Goal: Task Accomplishment & Management: Complete application form

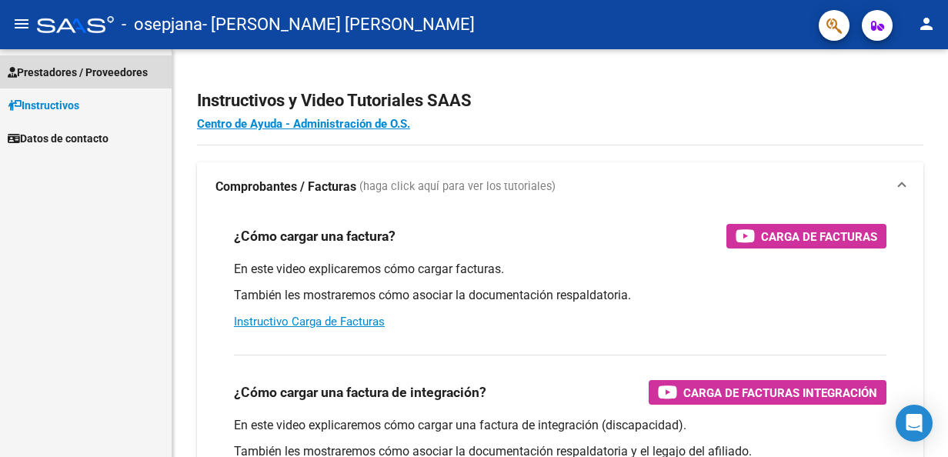
click at [84, 69] on span "Prestadores / Proveedores" at bounding box center [78, 72] width 140 height 17
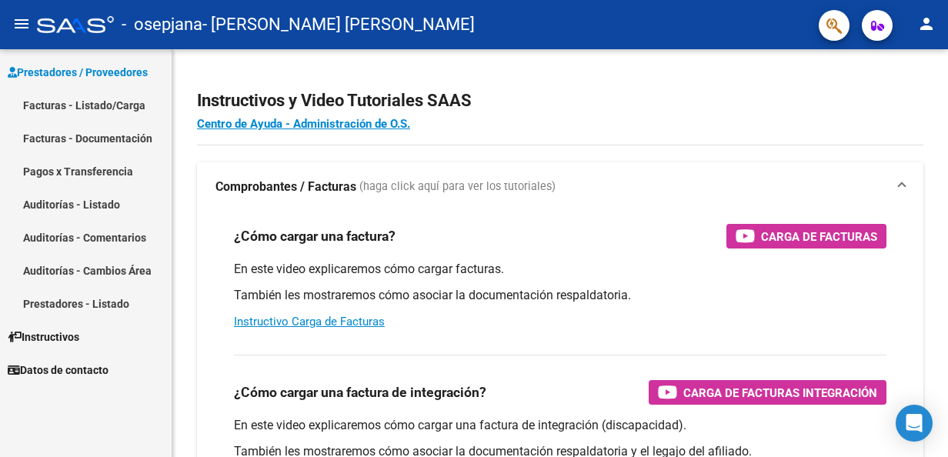
click at [78, 104] on link "Facturas - Listado/Carga" at bounding box center [86, 105] width 172 height 33
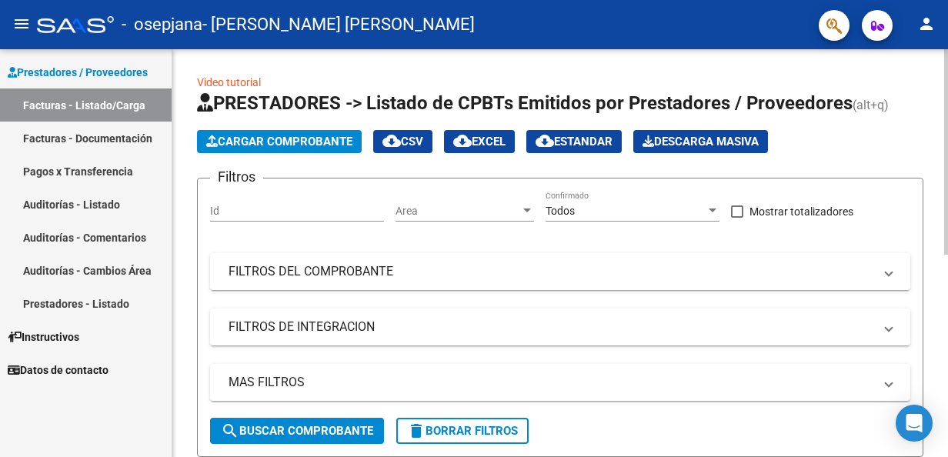
click at [264, 146] on span "Cargar Comprobante" at bounding box center [279, 142] width 146 height 14
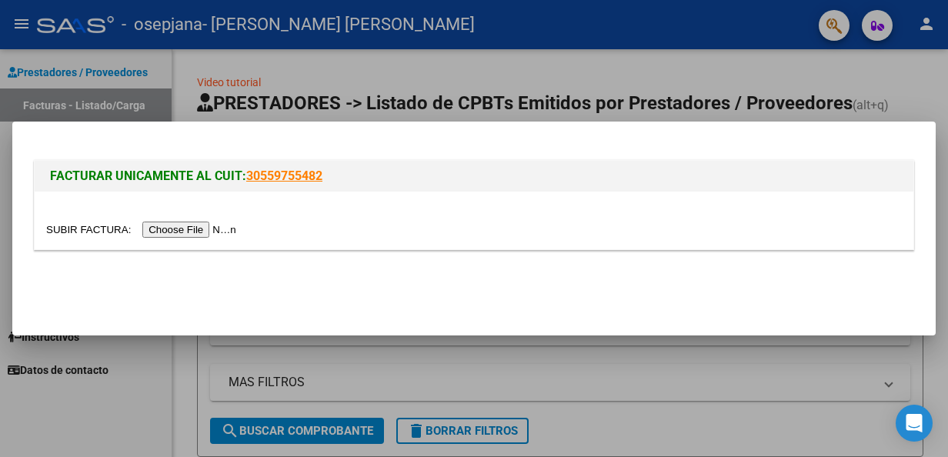
click at [189, 229] on input "file" at bounding box center [143, 230] width 195 height 16
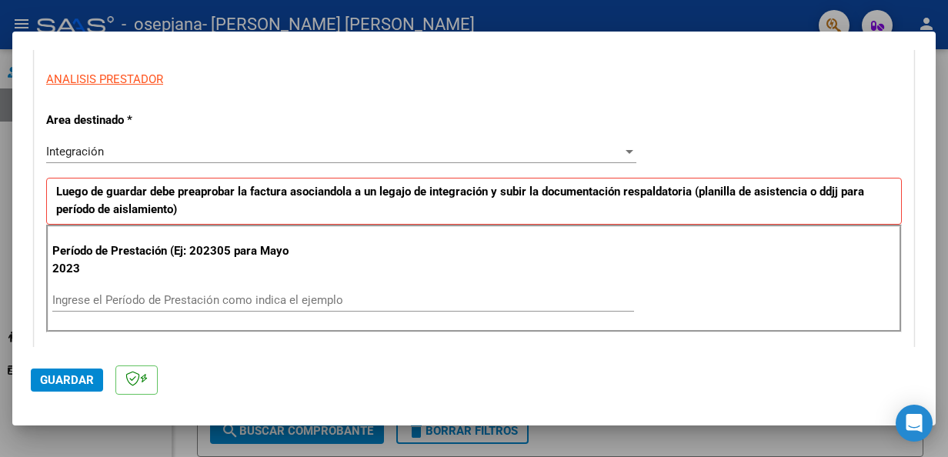
scroll to position [308, 0]
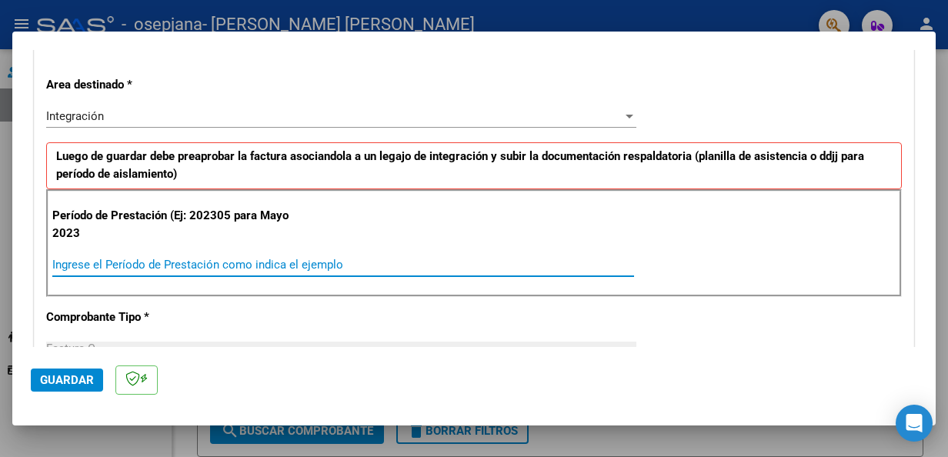
click at [302, 266] on input "Ingrese el Período de Prestación como indica el ejemplo" at bounding box center [343, 265] width 582 height 14
type input "202507"
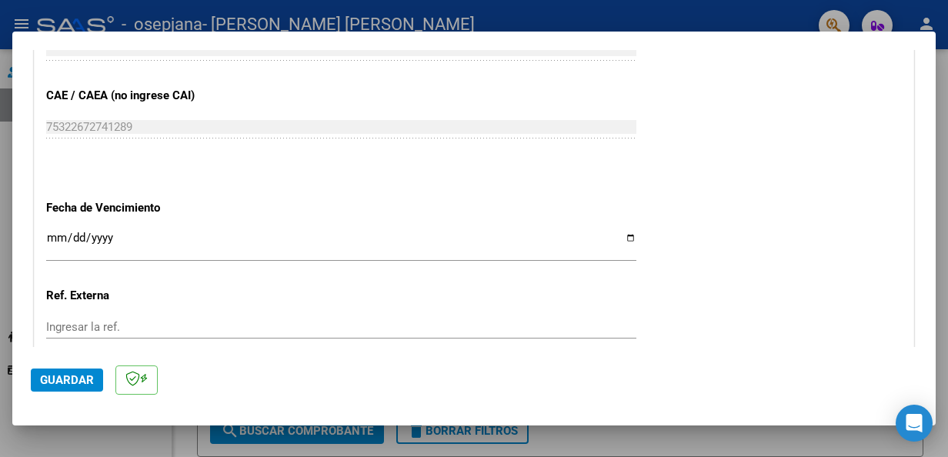
scroll to position [1000, 0]
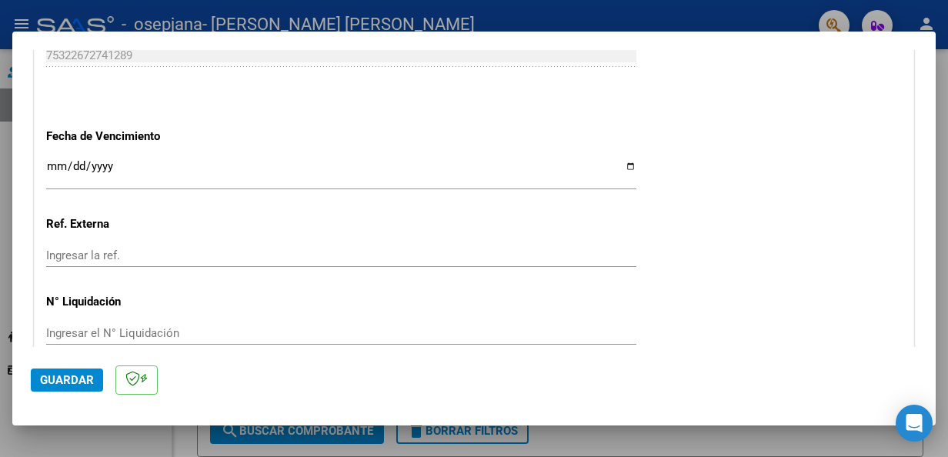
click at [117, 168] on input "Ingresar la fecha" at bounding box center [341, 172] width 590 height 25
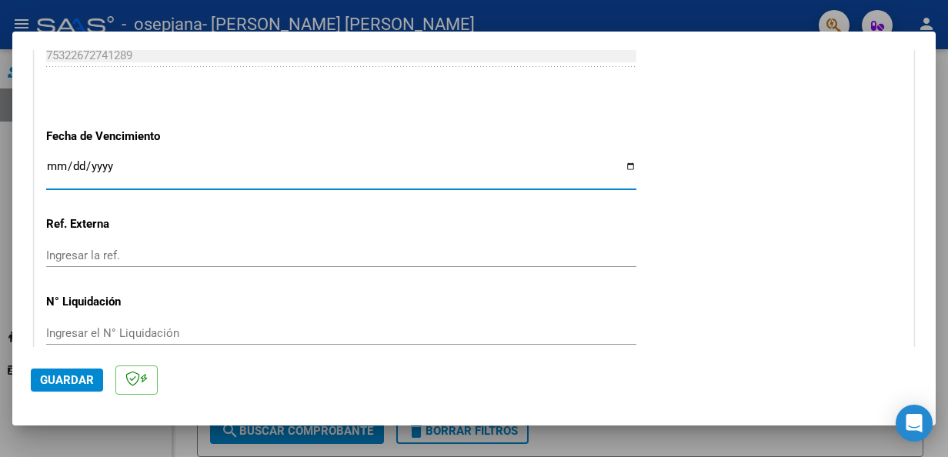
click at [57, 160] on input "Ingresar la fecha" at bounding box center [341, 172] width 590 height 25
type input "[DATE]"
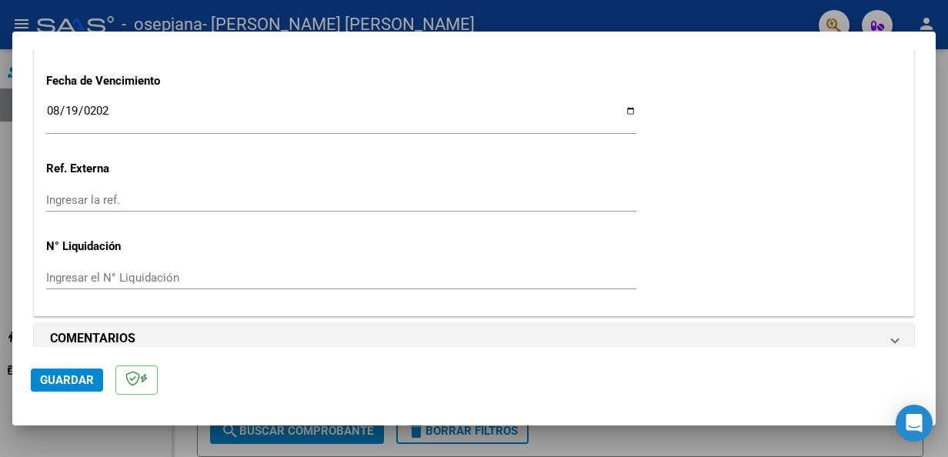
scroll to position [1071, 0]
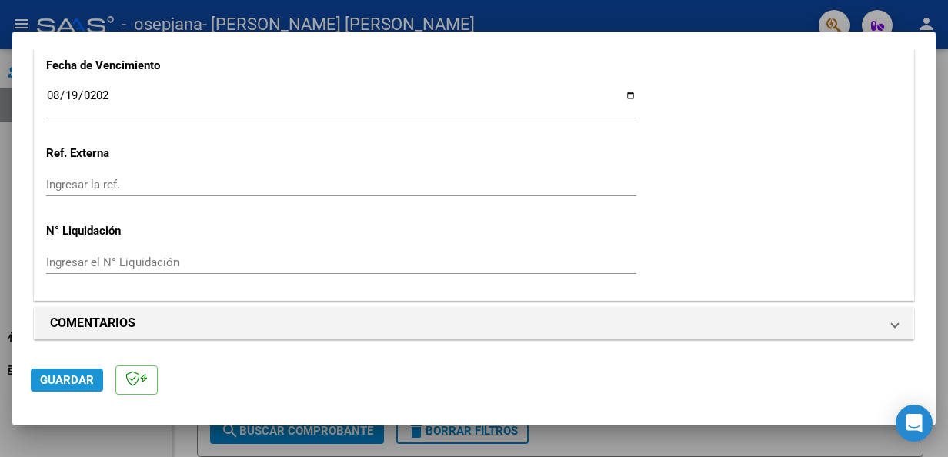
click at [88, 379] on span "Guardar" at bounding box center [67, 380] width 54 height 14
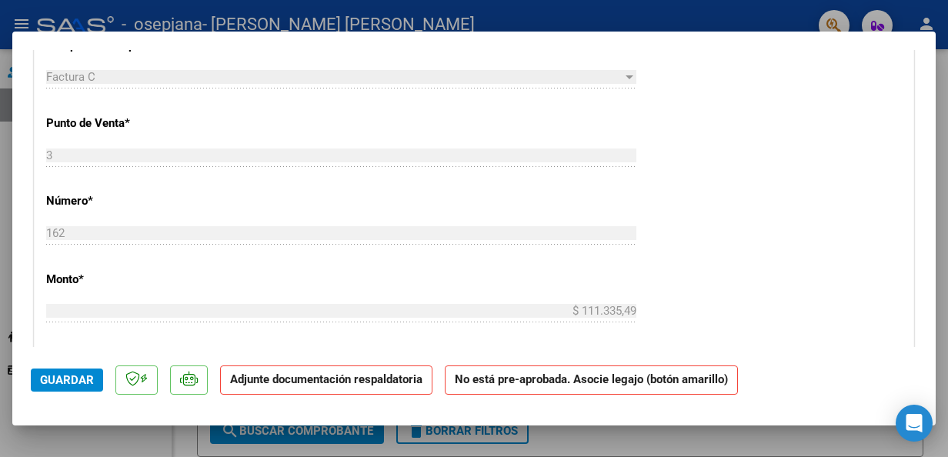
scroll to position [616, 0]
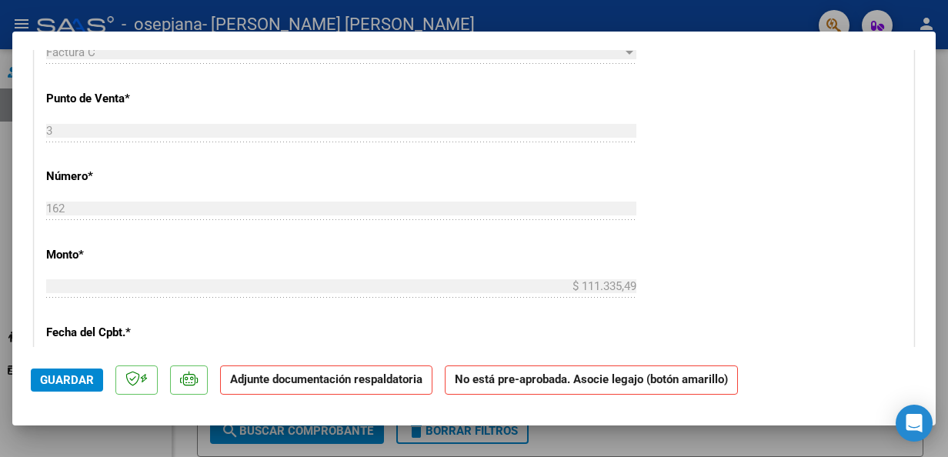
click at [360, 388] on p "Adjunte documentación respaldatoria" at bounding box center [326, 381] width 212 height 30
click at [348, 382] on strong "Adjunte documentación respaldatoria" at bounding box center [326, 379] width 192 height 14
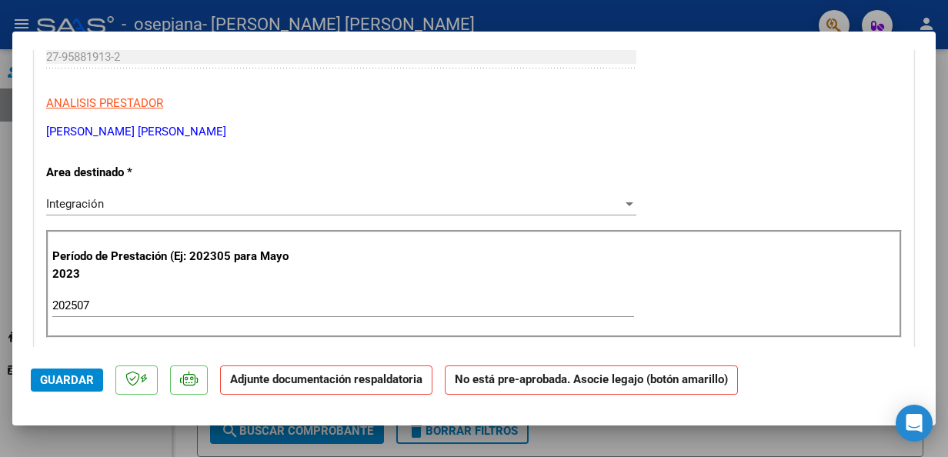
scroll to position [308, 0]
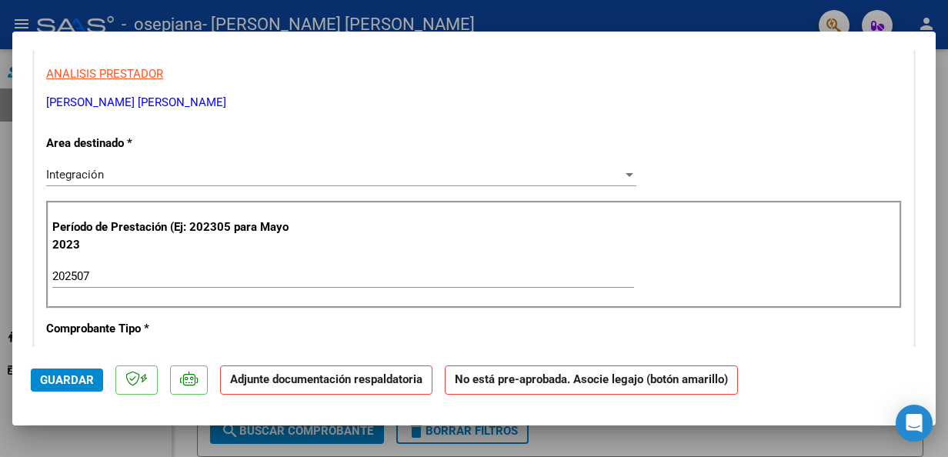
click at [80, 381] on span "Guardar" at bounding box center [67, 380] width 54 height 14
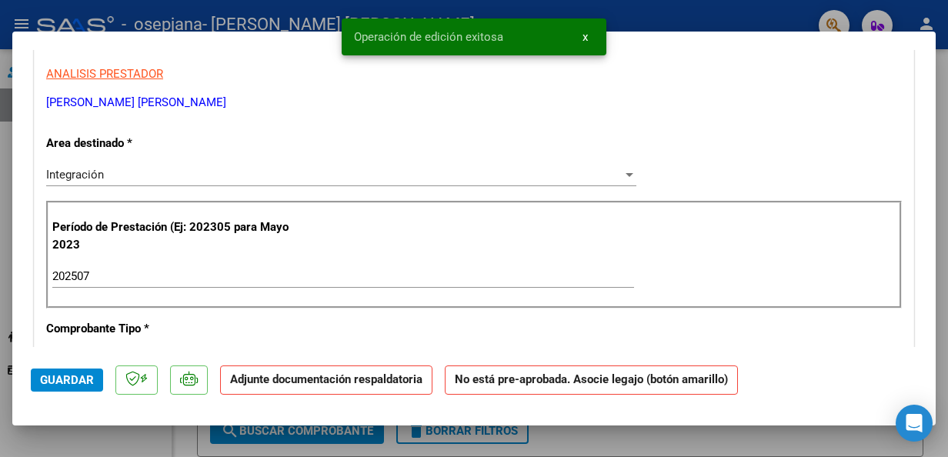
click at [684, 384] on strong "No está pre-aprobada. Asocie legajo (botón amarillo)" at bounding box center [591, 381] width 293 height 30
drag, startPoint x: 603, startPoint y: 383, endPoint x: 588, endPoint y: 383, distance: 14.6
click at [588, 383] on strong "No está pre-aprobada. Asocie legajo (botón amarillo)" at bounding box center [591, 381] width 293 height 30
click at [367, 382] on strong "Adjunte documentación respaldatoria" at bounding box center [326, 379] width 192 height 14
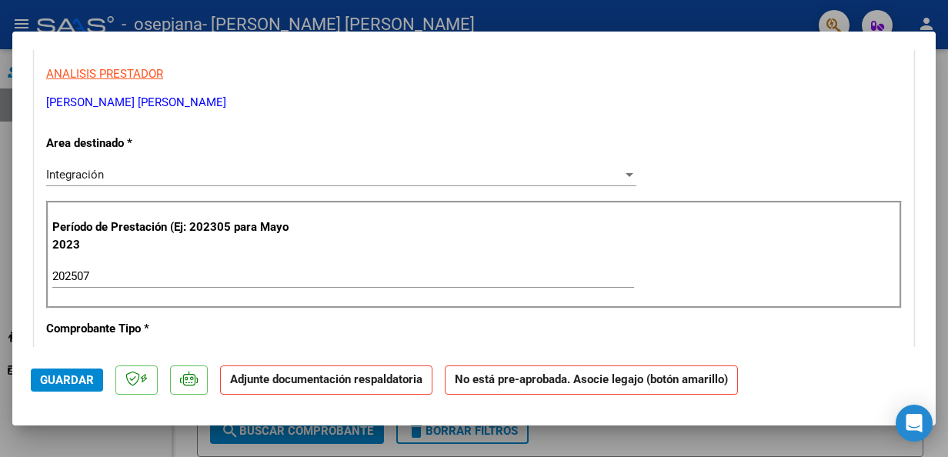
click at [794, 443] on div at bounding box center [474, 228] width 948 height 457
type input "$ 0,00"
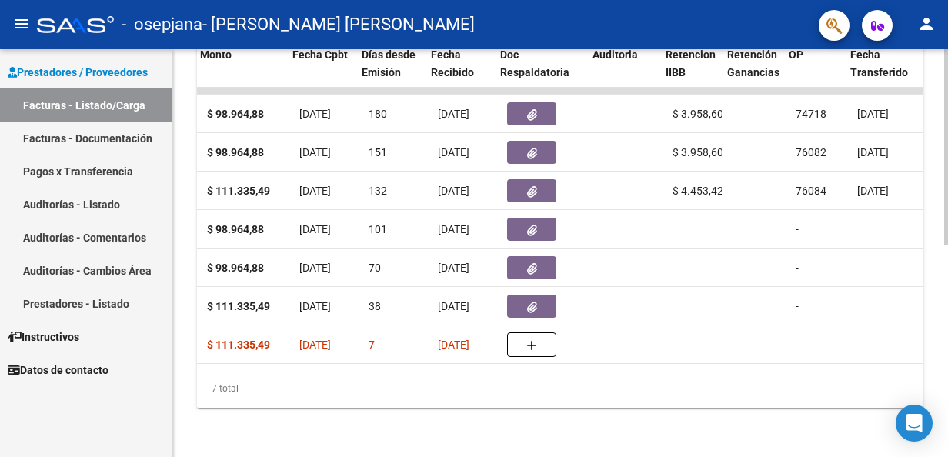
scroll to position [0, 723]
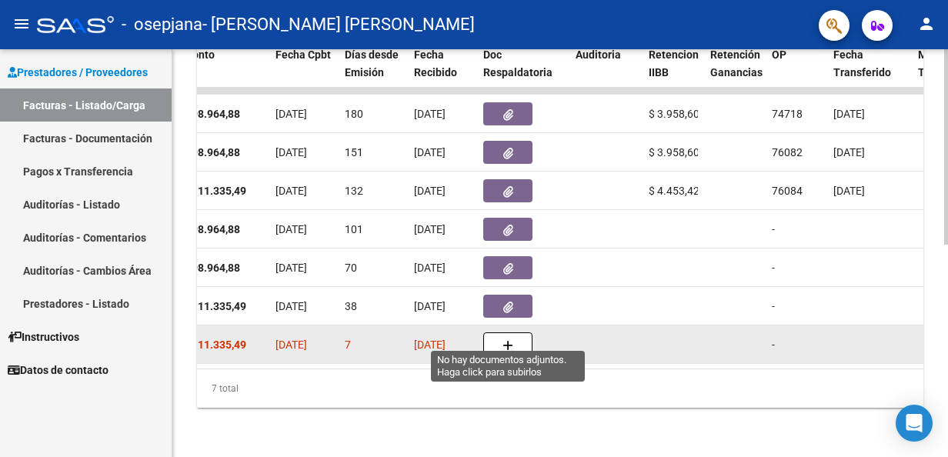
click at [508, 340] on icon "button" at bounding box center [508, 346] width 11 height 12
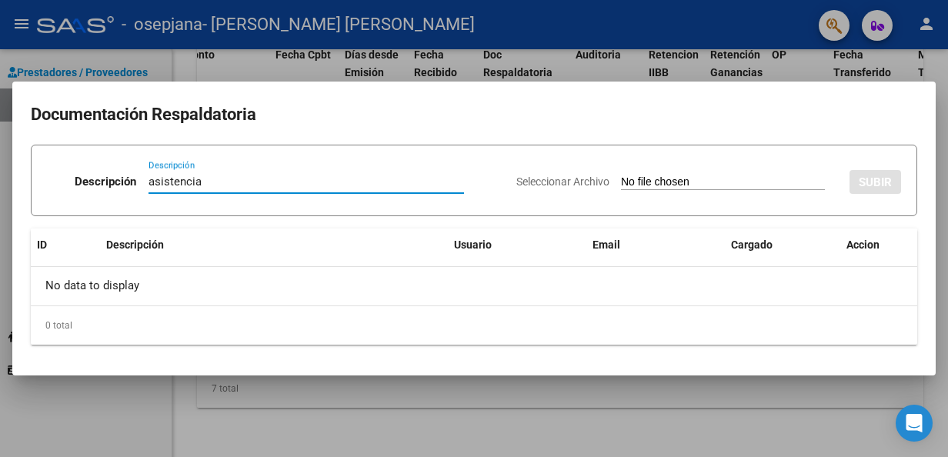
type input "asistencia"
click at [621, 182] on input "Seleccionar Archivo" at bounding box center [723, 182] width 204 height 15
type input "C:\fakepath\[PERSON_NAME].pdf"
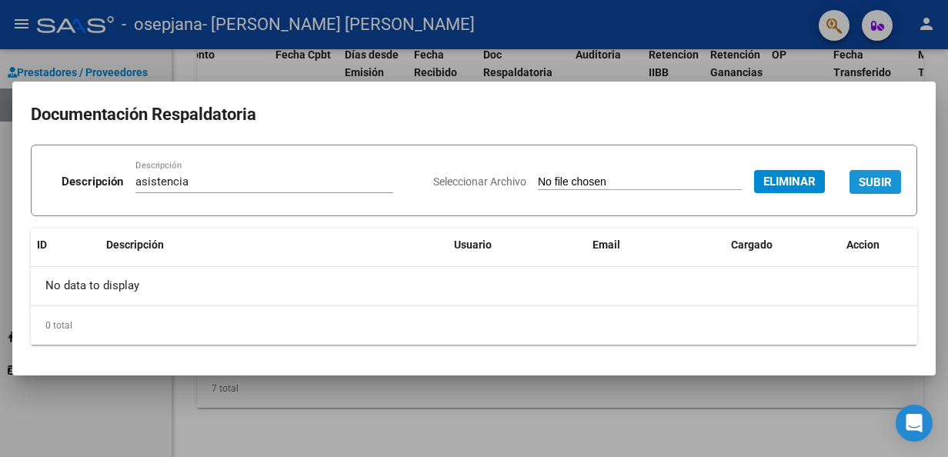
click at [887, 182] on span "SUBIR" at bounding box center [875, 182] width 33 height 14
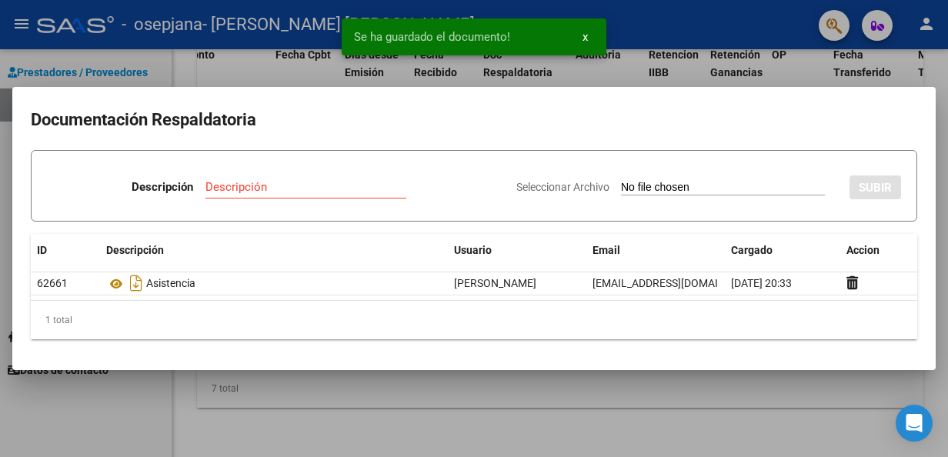
click at [931, 379] on div at bounding box center [474, 228] width 948 height 457
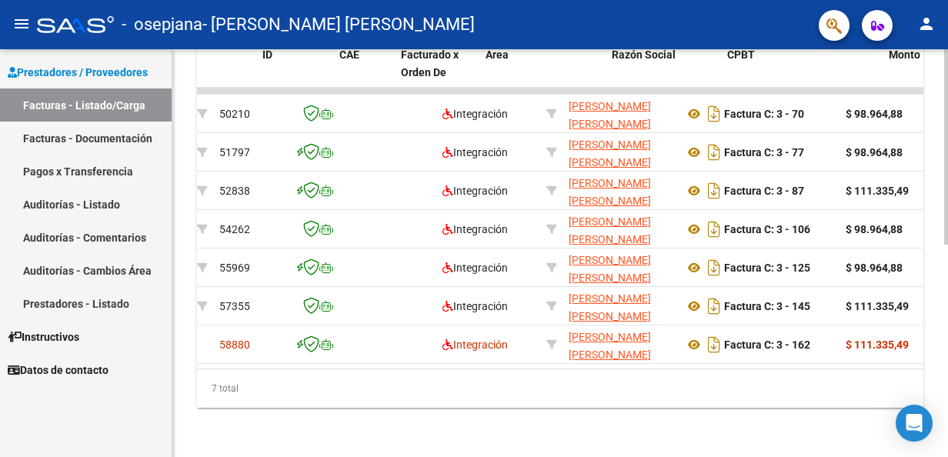
scroll to position [0, 0]
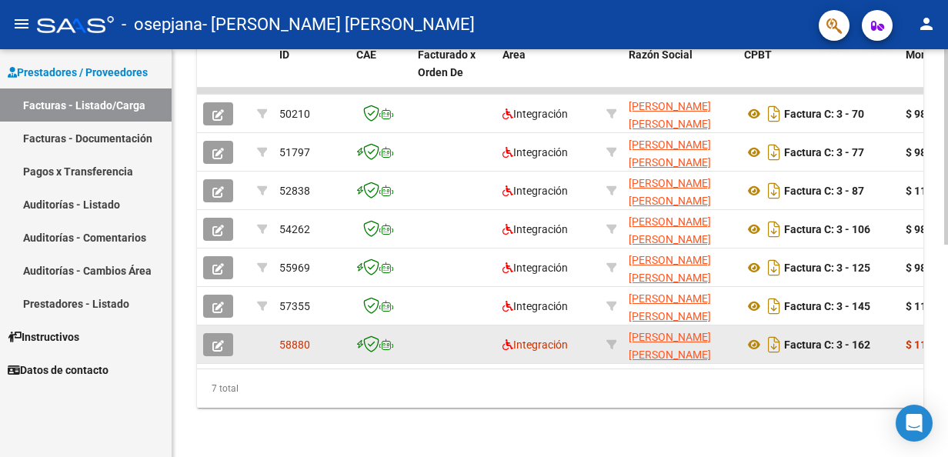
click at [214, 340] on icon "button" at bounding box center [218, 346] width 12 height 12
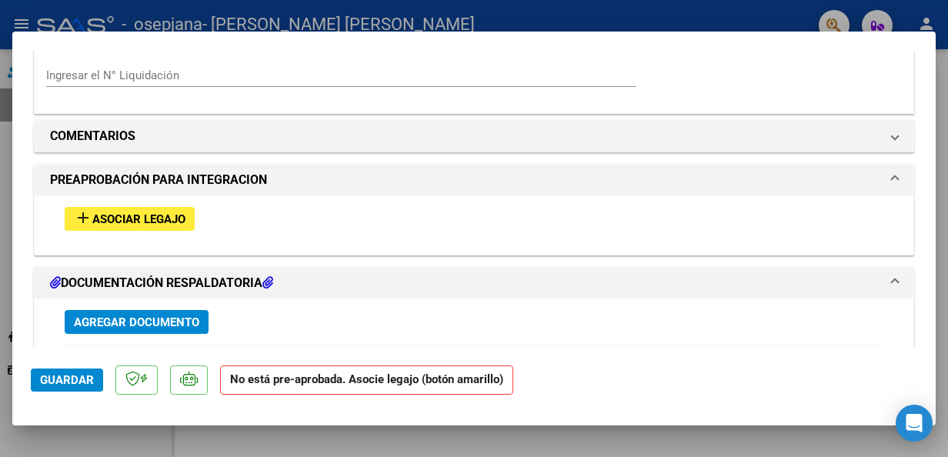
scroll to position [1308, 0]
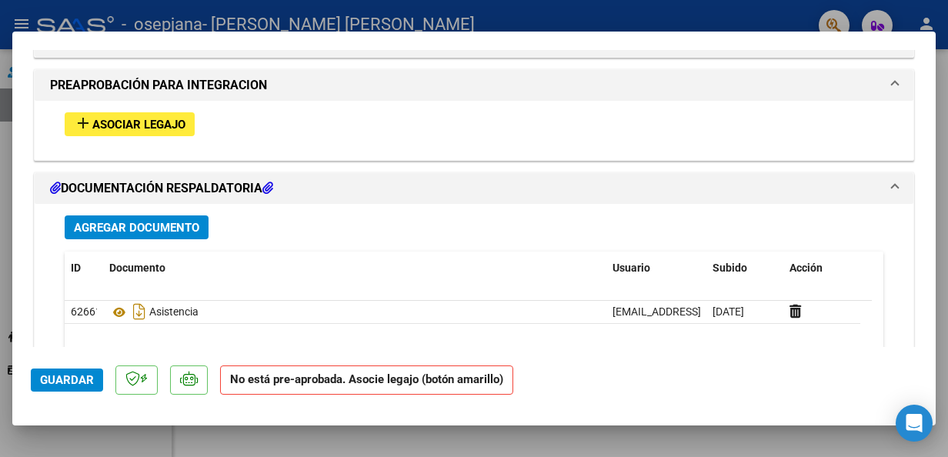
click at [169, 121] on span "Asociar Legajo" at bounding box center [138, 125] width 93 height 14
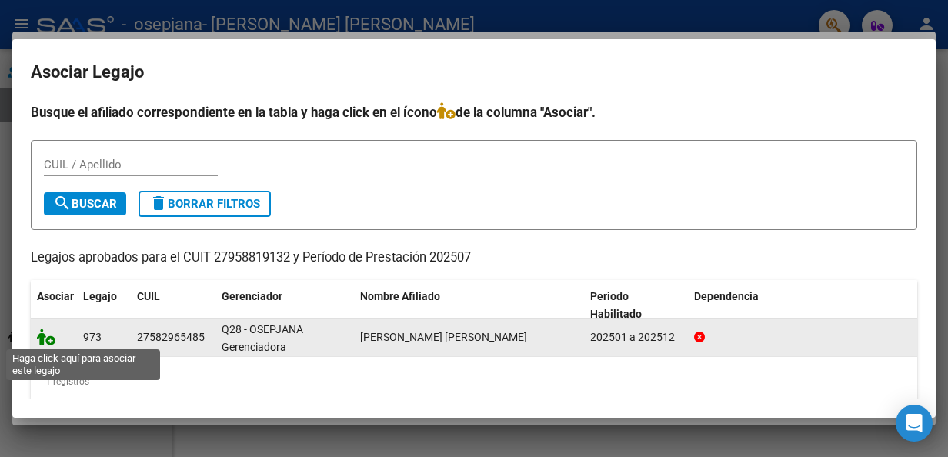
click at [51, 342] on icon at bounding box center [46, 337] width 18 height 17
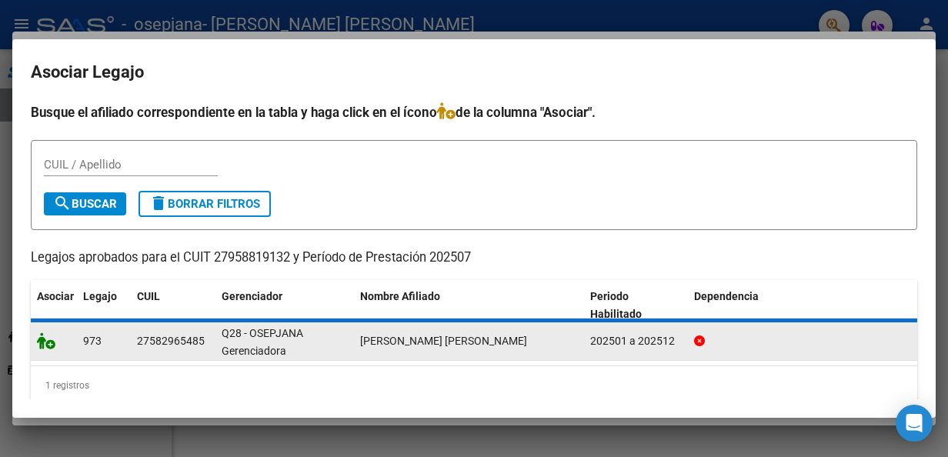
scroll to position [1348, 0]
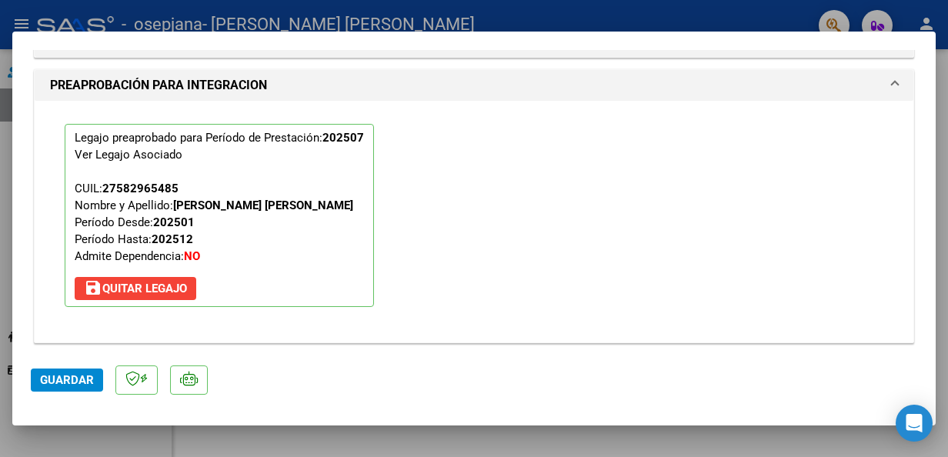
click at [79, 379] on span "Guardar" at bounding box center [67, 380] width 54 height 14
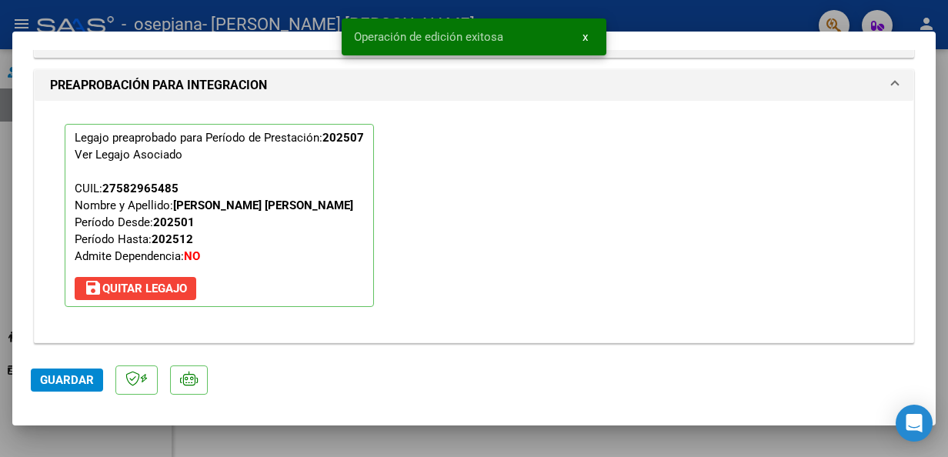
click at [184, 440] on div at bounding box center [474, 228] width 948 height 457
type input "$ 0,00"
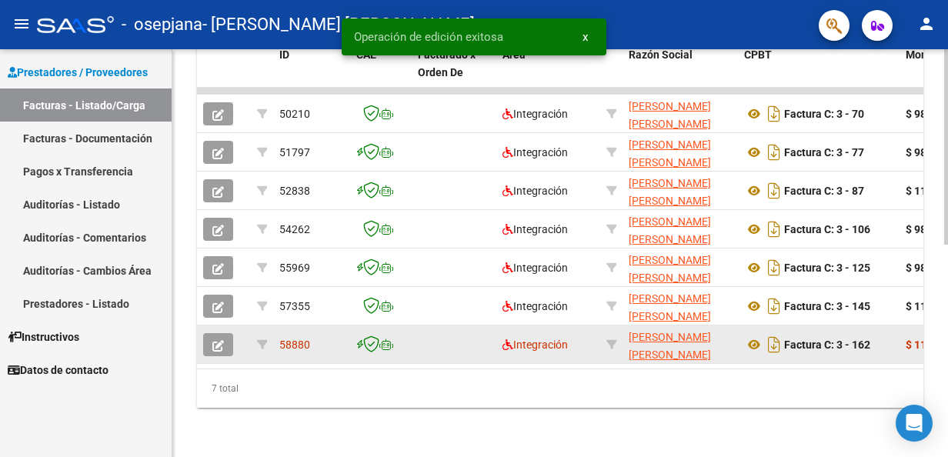
click at [224, 333] on button "button" at bounding box center [218, 344] width 30 height 23
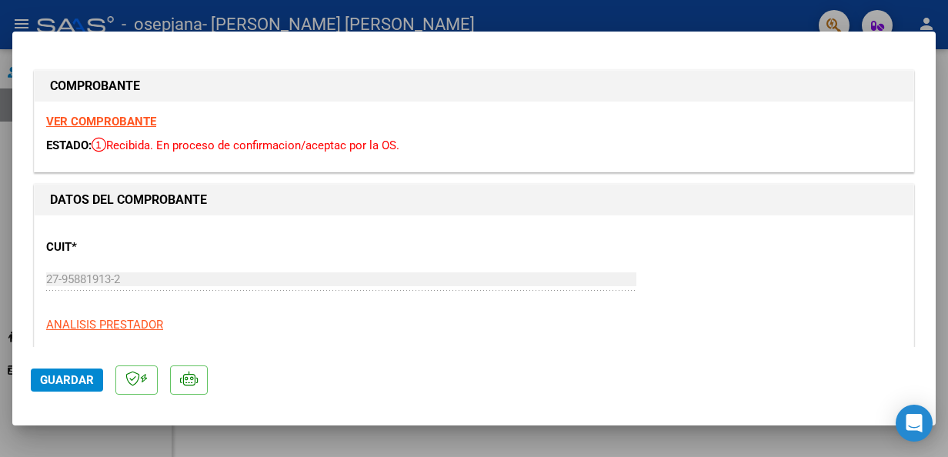
click at [87, 385] on span "Guardar" at bounding box center [67, 380] width 54 height 14
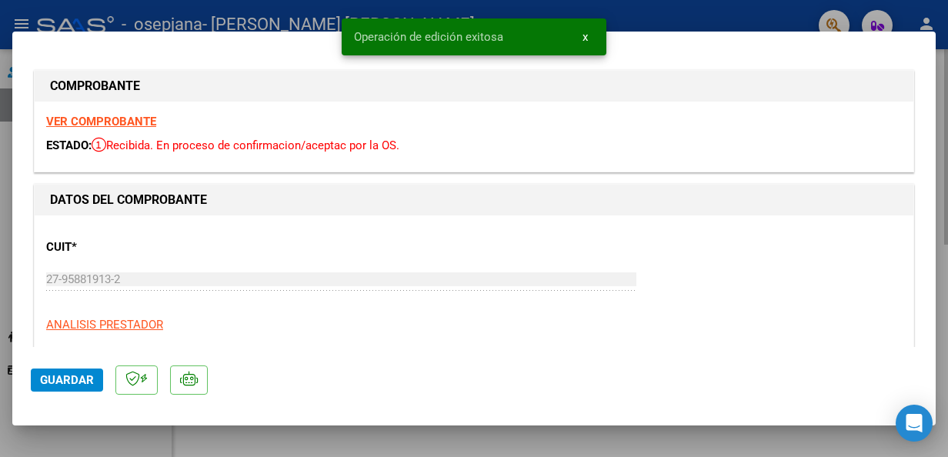
click at [265, 436] on div at bounding box center [474, 228] width 948 height 457
type input "$ 0,00"
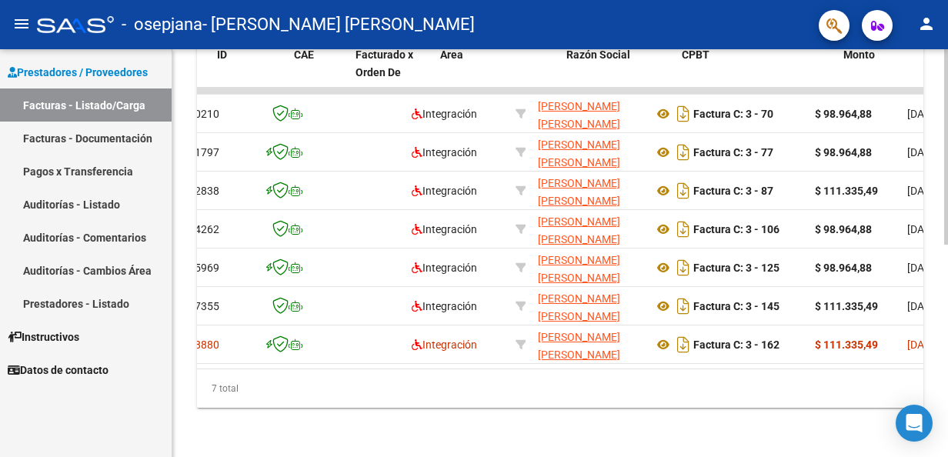
scroll to position [0, 0]
